Goal: Task Accomplishment & Management: Use online tool/utility

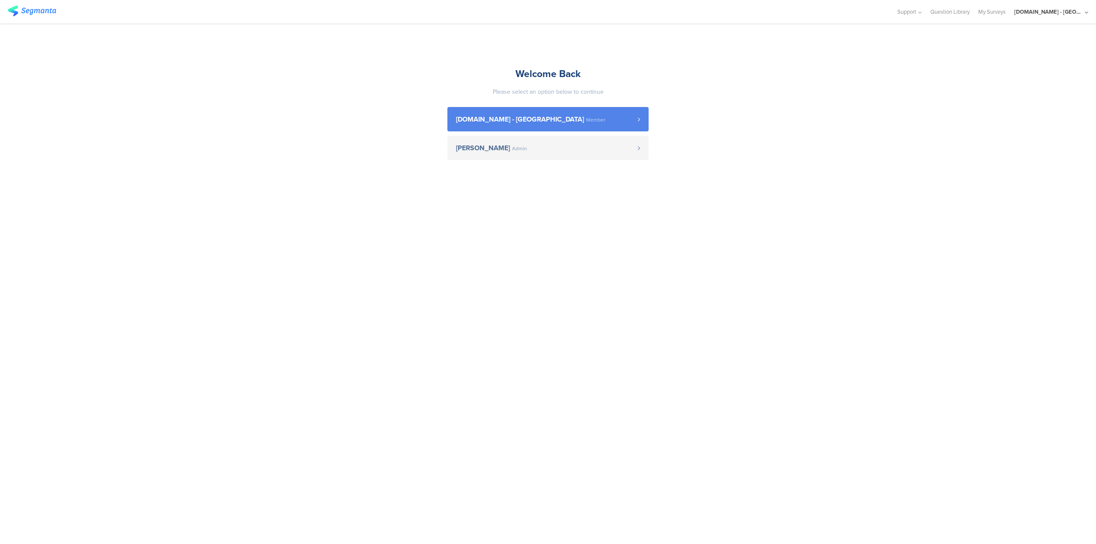
click at [574, 115] on link "Youtil.ro - Romania Member" at bounding box center [547, 119] width 201 height 24
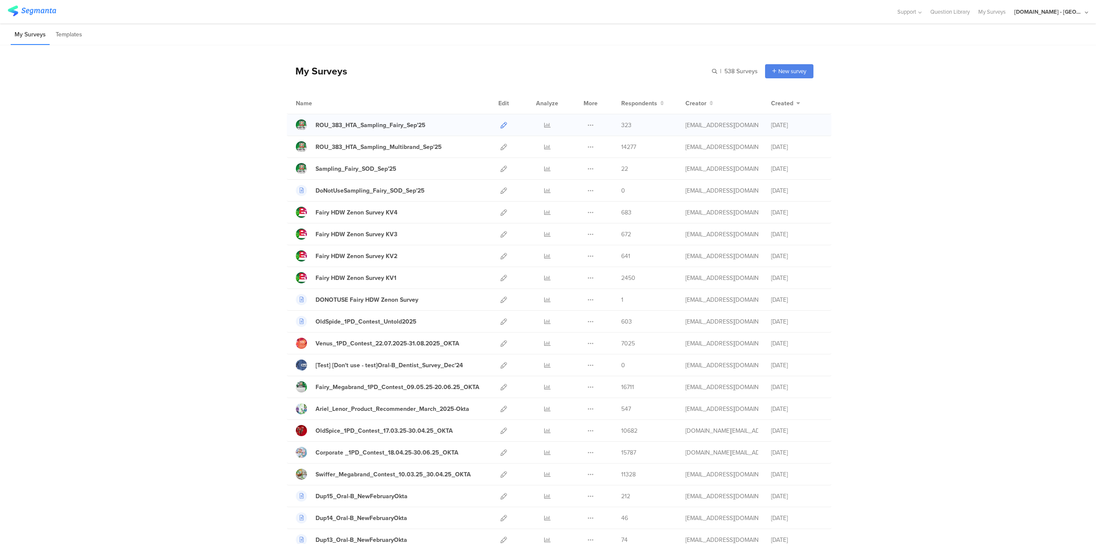
click at [500, 124] on icon at bounding box center [503, 125] width 6 height 6
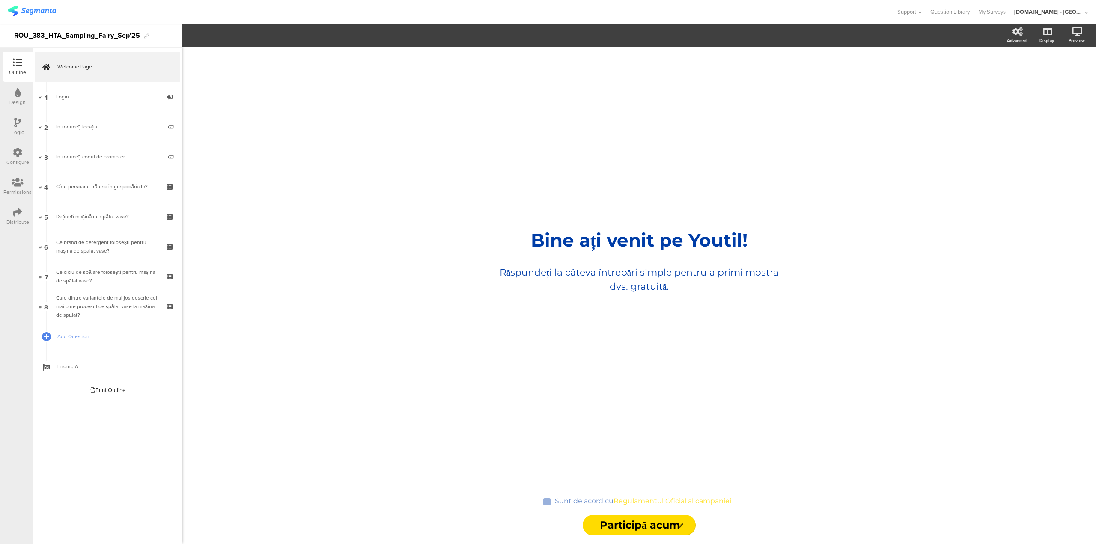
click at [17, 213] on icon at bounding box center [17, 212] width 9 height 9
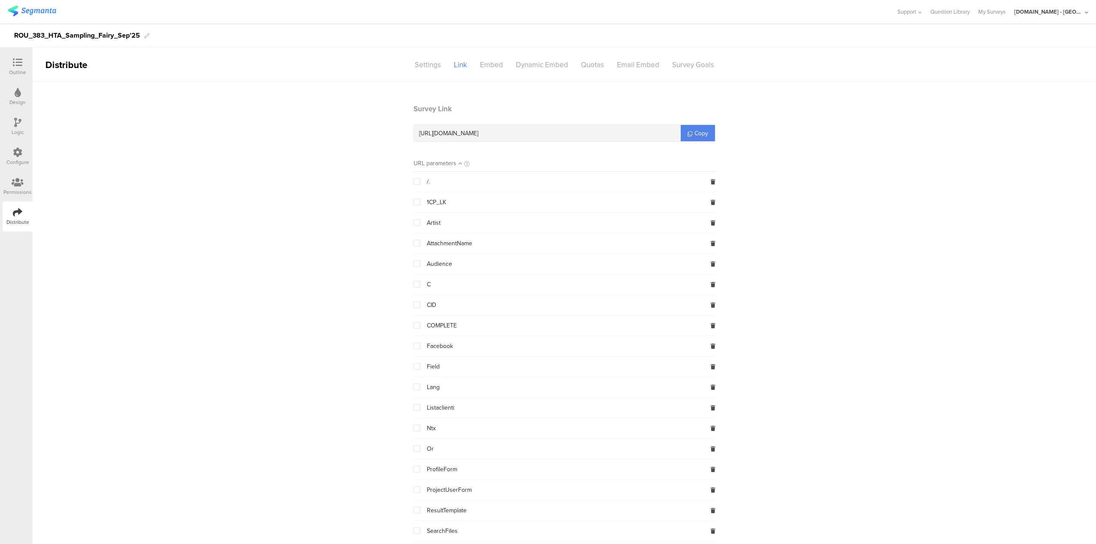
click at [17, 156] on icon at bounding box center [17, 152] width 9 height 9
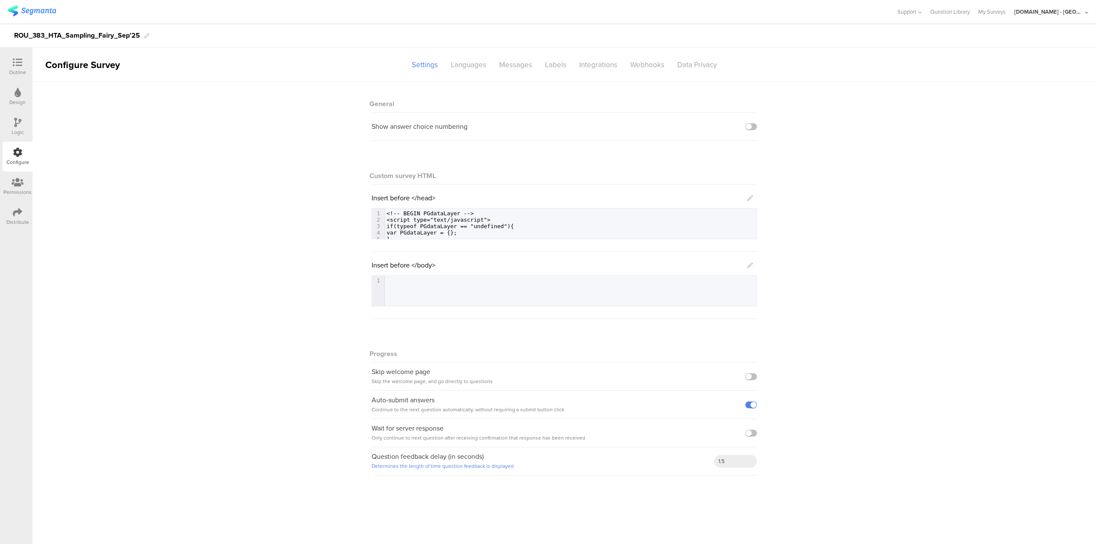
click at [17, 215] on icon at bounding box center [17, 212] width 9 height 9
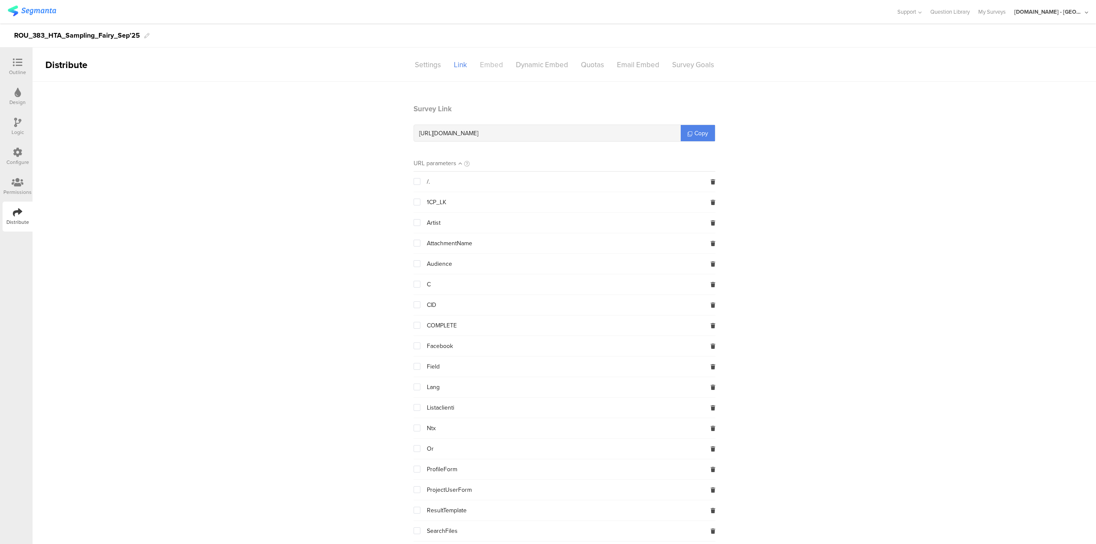
click at [490, 64] on div "Embed" at bounding box center [491, 64] width 36 height 15
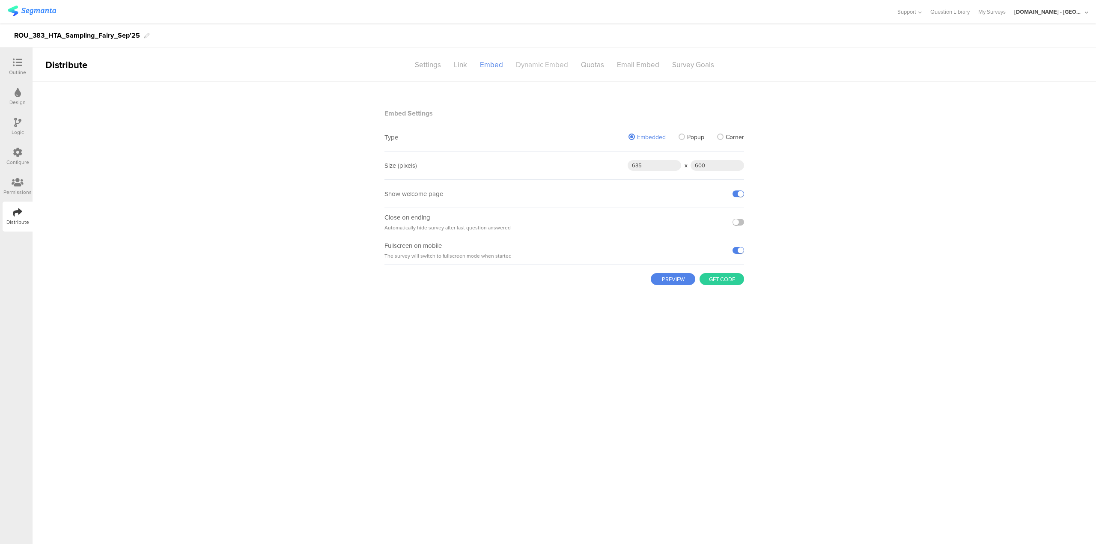
click at [536, 63] on div "Dynamic Embed" at bounding box center [541, 64] width 65 height 15
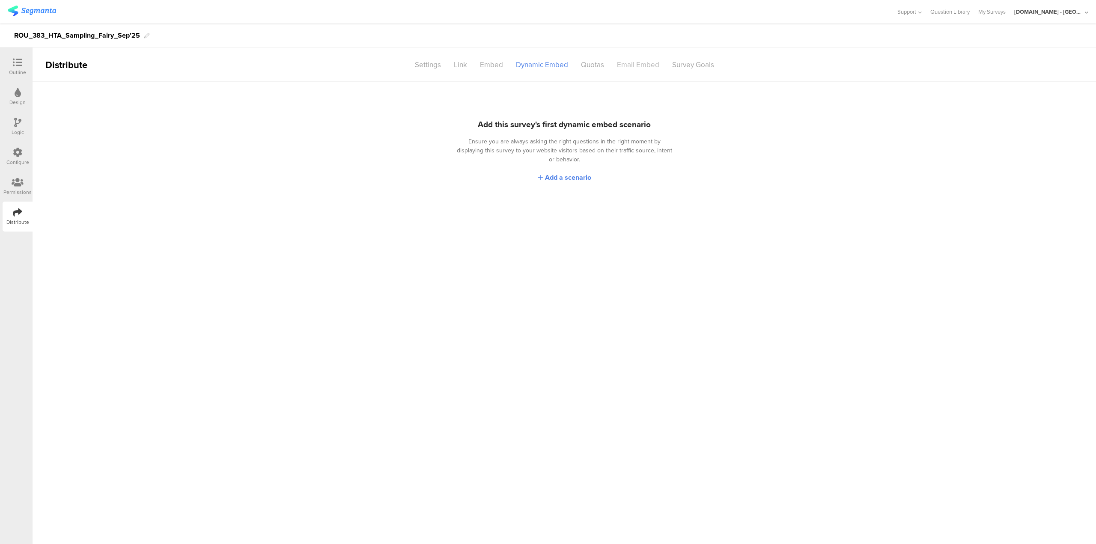
click at [636, 65] on div "Email Embed" at bounding box center [637, 64] width 55 height 15
click at [694, 61] on div "Survey Goals" at bounding box center [693, 64] width 55 height 15
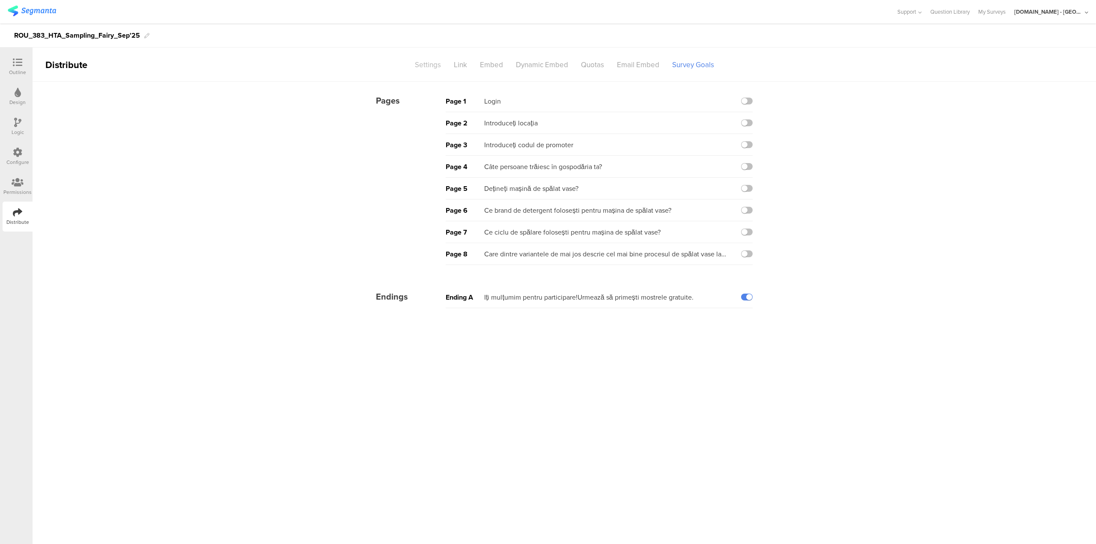
click at [428, 65] on div "Settings" at bounding box center [427, 64] width 39 height 15
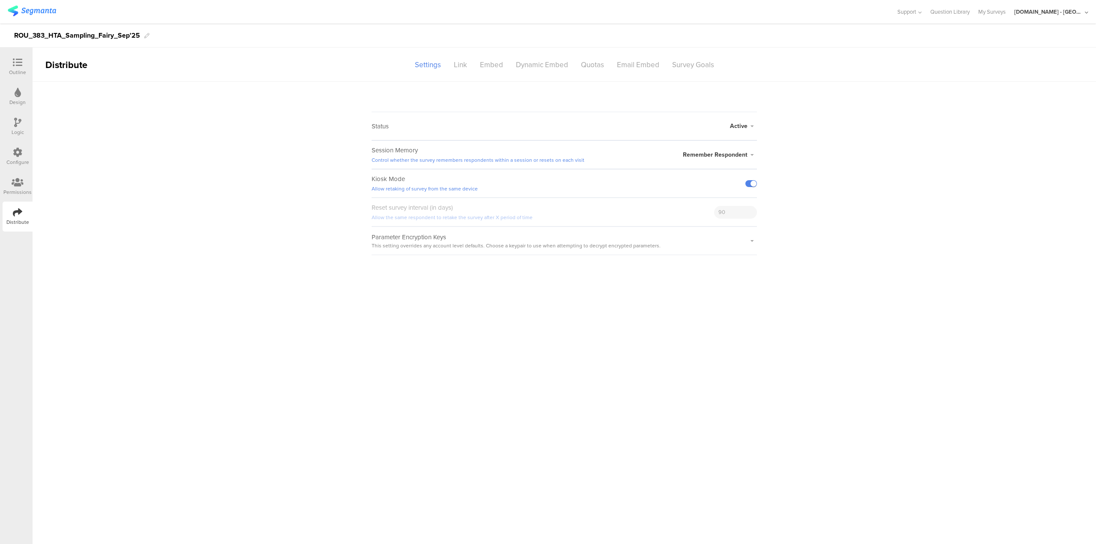
click at [18, 183] on icon at bounding box center [18, 182] width 12 height 9
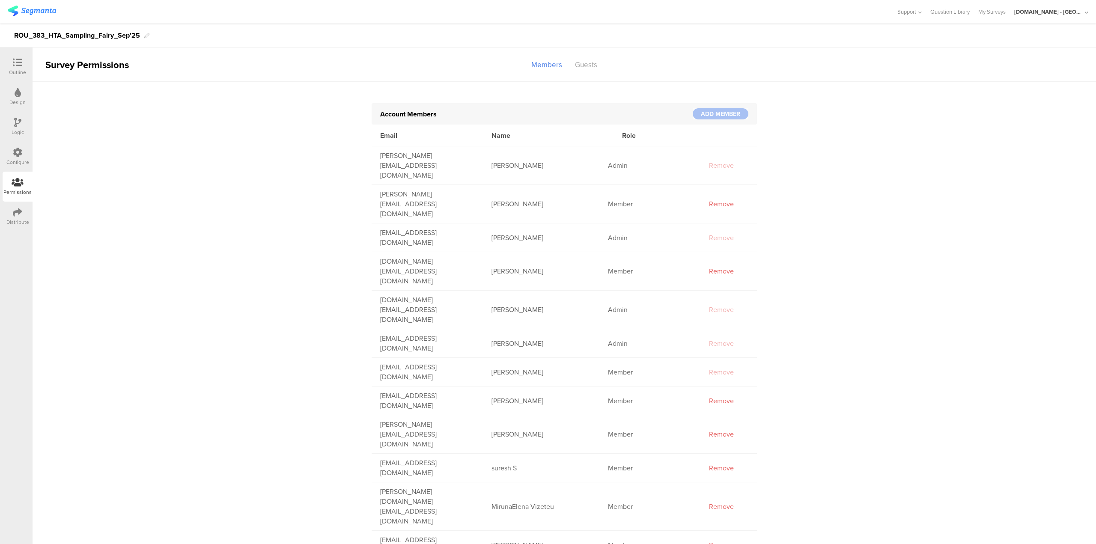
click at [19, 154] on icon at bounding box center [17, 152] width 9 height 9
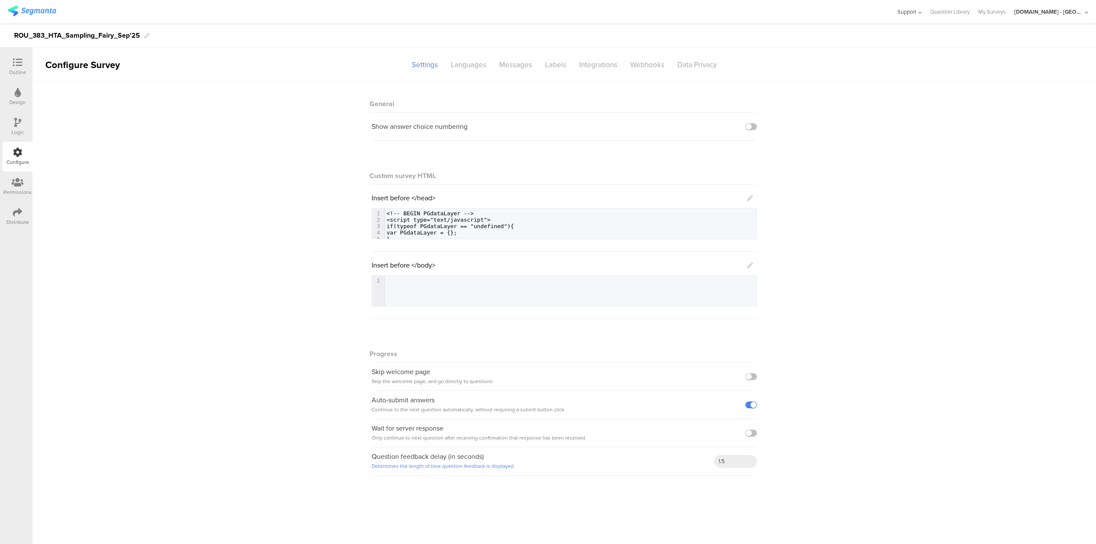
click at [916, 15] on span "Support" at bounding box center [906, 12] width 19 height 8
click at [1019, 113] on div "General Show answer choice numbering Custom survey HTML Insert before </head> 7…" at bounding box center [564, 283] width 1063 height 402
click at [14, 63] on icon at bounding box center [17, 62] width 9 height 9
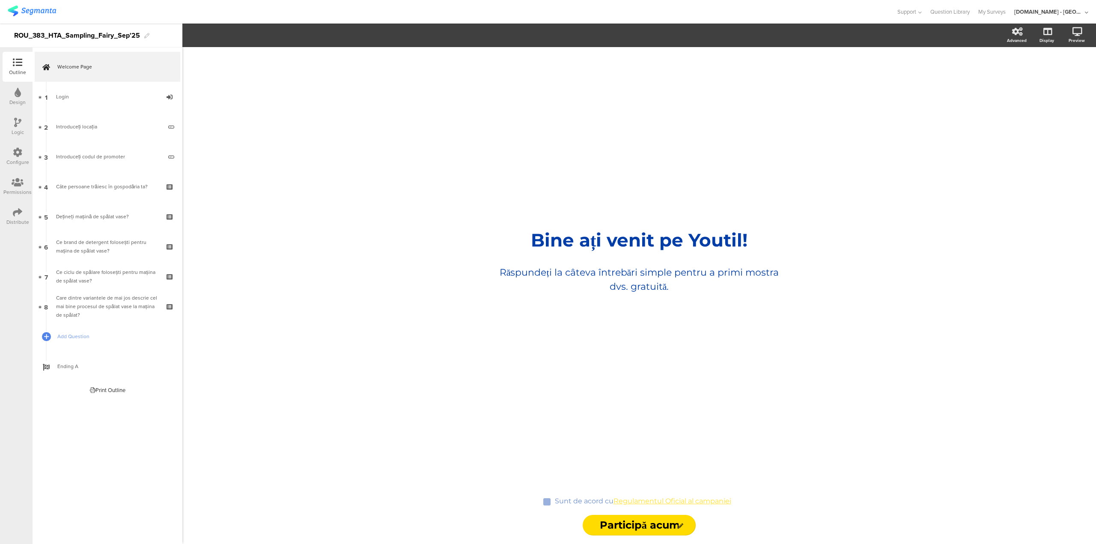
click at [17, 155] on icon at bounding box center [17, 152] width 9 height 9
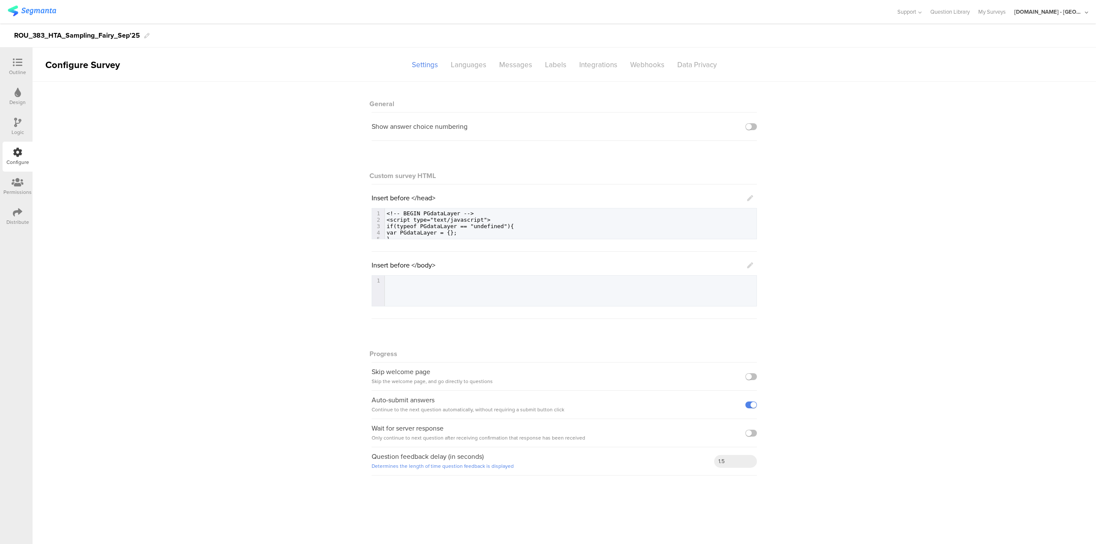
click at [18, 183] on icon at bounding box center [18, 182] width 12 height 9
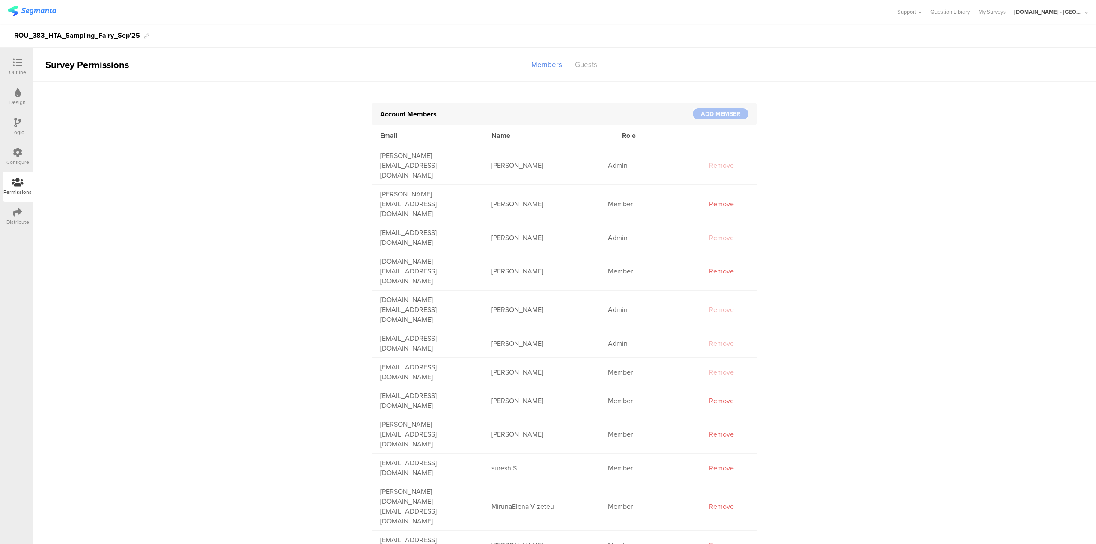
click at [18, 218] on div "Distribute" at bounding box center [17, 222] width 23 height 8
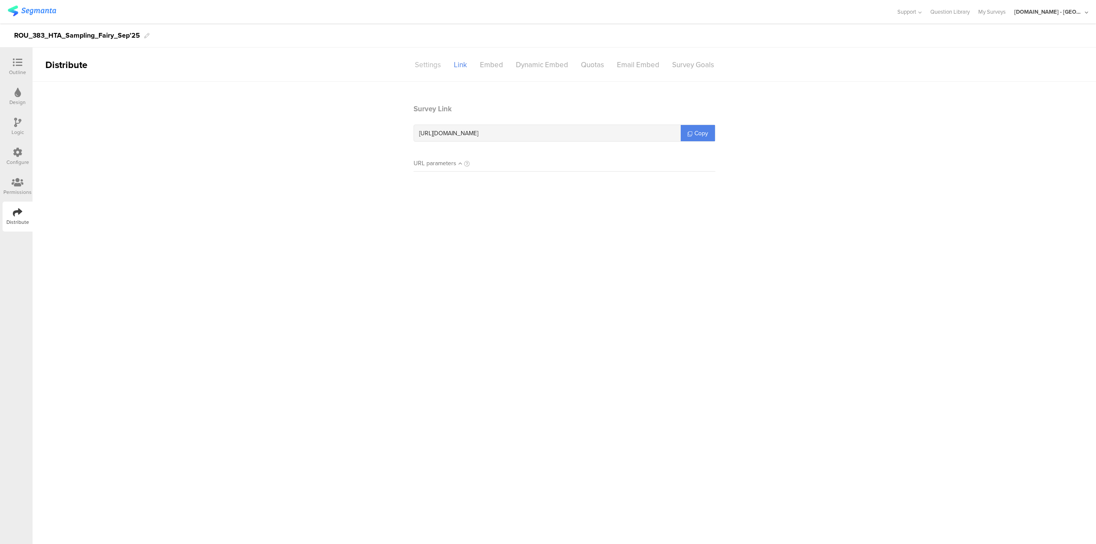
click at [423, 67] on div "Settings" at bounding box center [427, 64] width 39 height 15
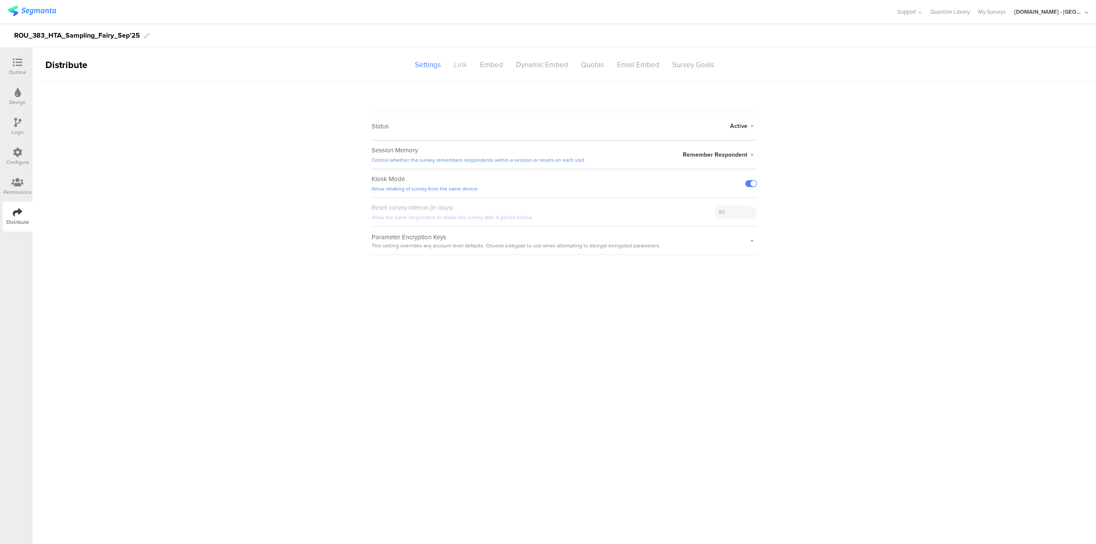
click at [459, 69] on div "Link" at bounding box center [460, 64] width 26 height 15
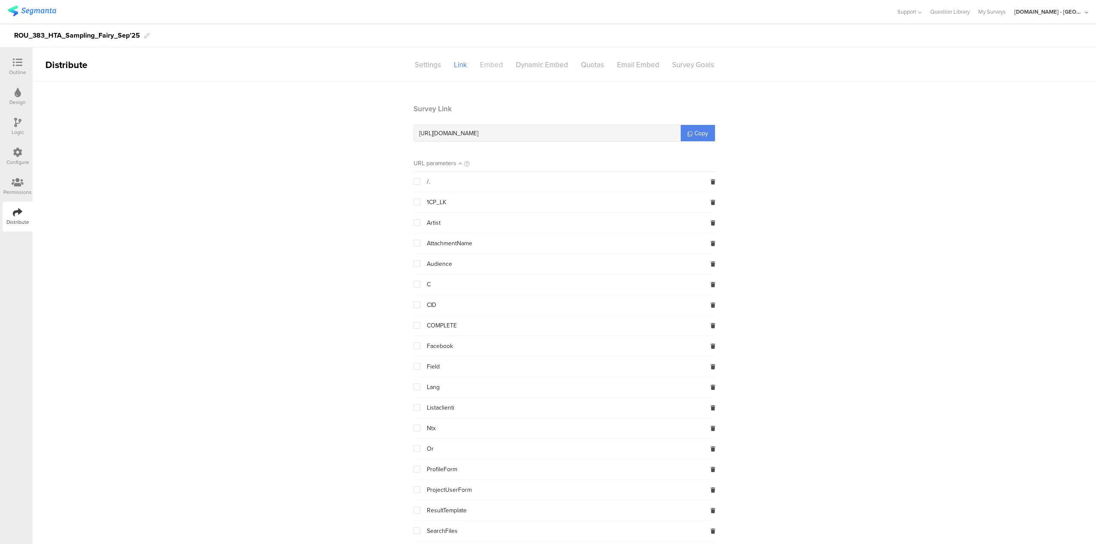
click at [491, 65] on div "Embed" at bounding box center [491, 64] width 36 height 15
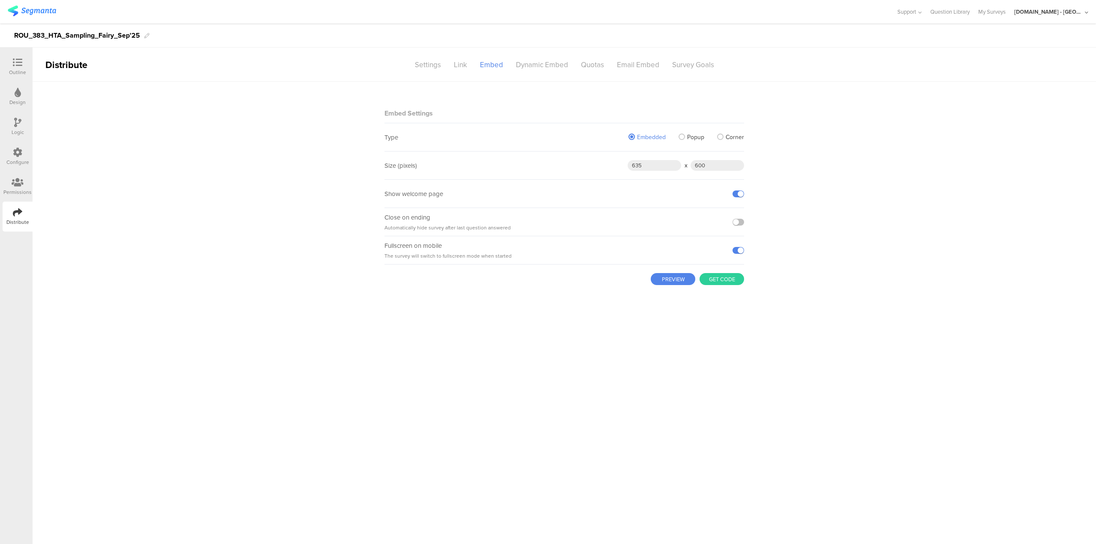
click at [18, 62] on icon at bounding box center [17, 62] width 9 height 9
